Goal: Browse casually

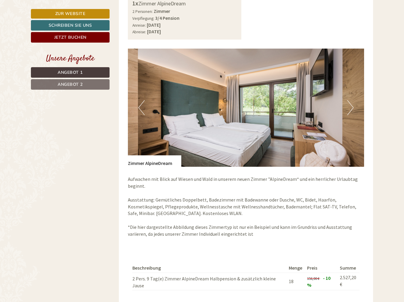
scroll to position [390, 0]
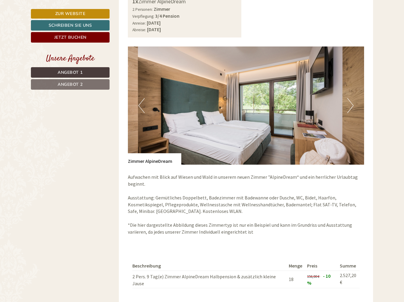
click at [350, 110] on button "Next" at bounding box center [350, 105] width 6 height 15
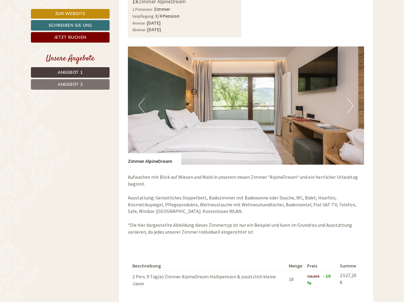
click at [350, 110] on button "Next" at bounding box center [350, 105] width 6 height 15
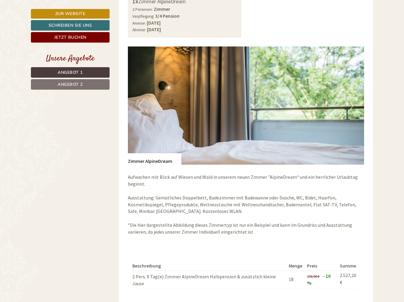
click at [350, 110] on button "Next" at bounding box center [350, 105] width 6 height 15
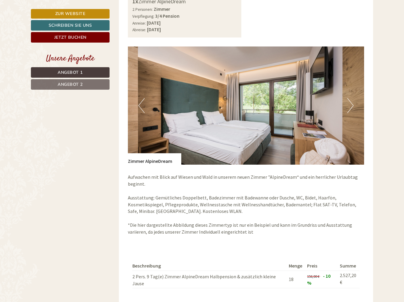
click at [350, 110] on button "Next" at bounding box center [350, 105] width 6 height 15
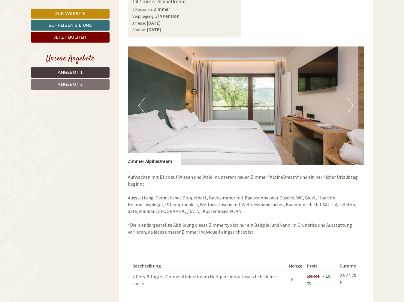
click at [350, 110] on button "Next" at bounding box center [350, 105] width 6 height 15
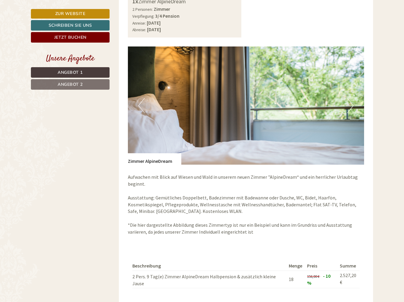
click at [350, 110] on button "Next" at bounding box center [350, 105] width 6 height 15
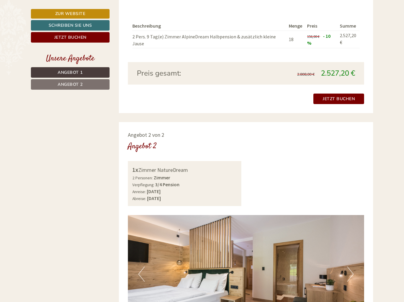
scroll to position [691, 0]
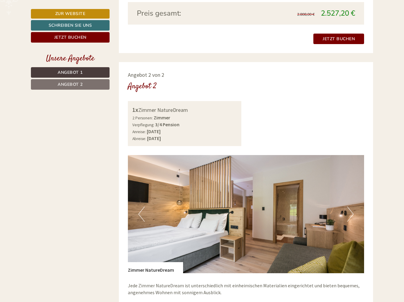
click at [349, 207] on button "Next" at bounding box center [350, 214] width 6 height 15
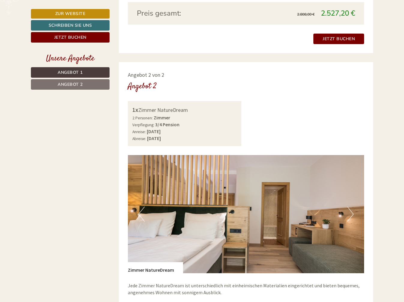
click at [349, 207] on button "Next" at bounding box center [350, 214] width 6 height 15
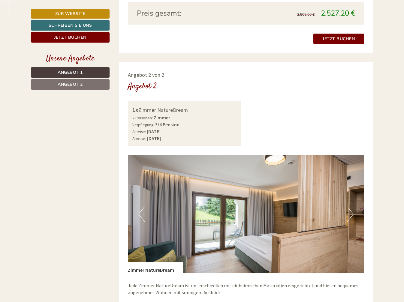
click at [349, 207] on button "Next" at bounding box center [350, 214] width 6 height 15
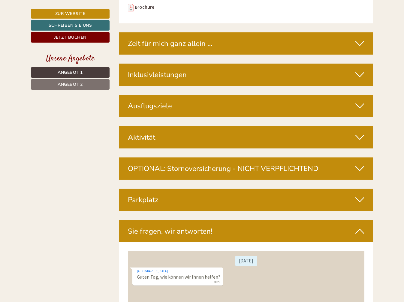
scroll to position [1831, 0]
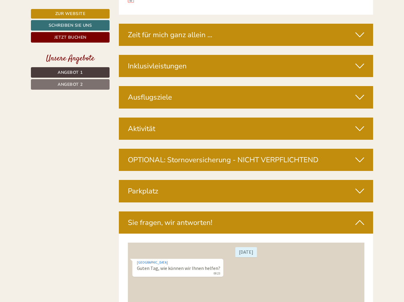
click at [359, 61] on icon at bounding box center [359, 66] width 9 height 10
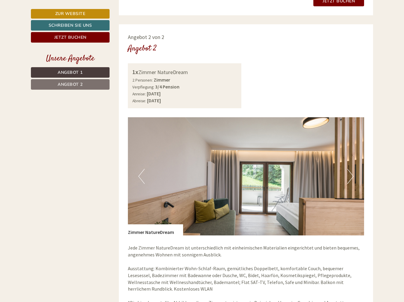
scroll to position [721, 0]
